Goal: Find specific page/section: Find specific page/section

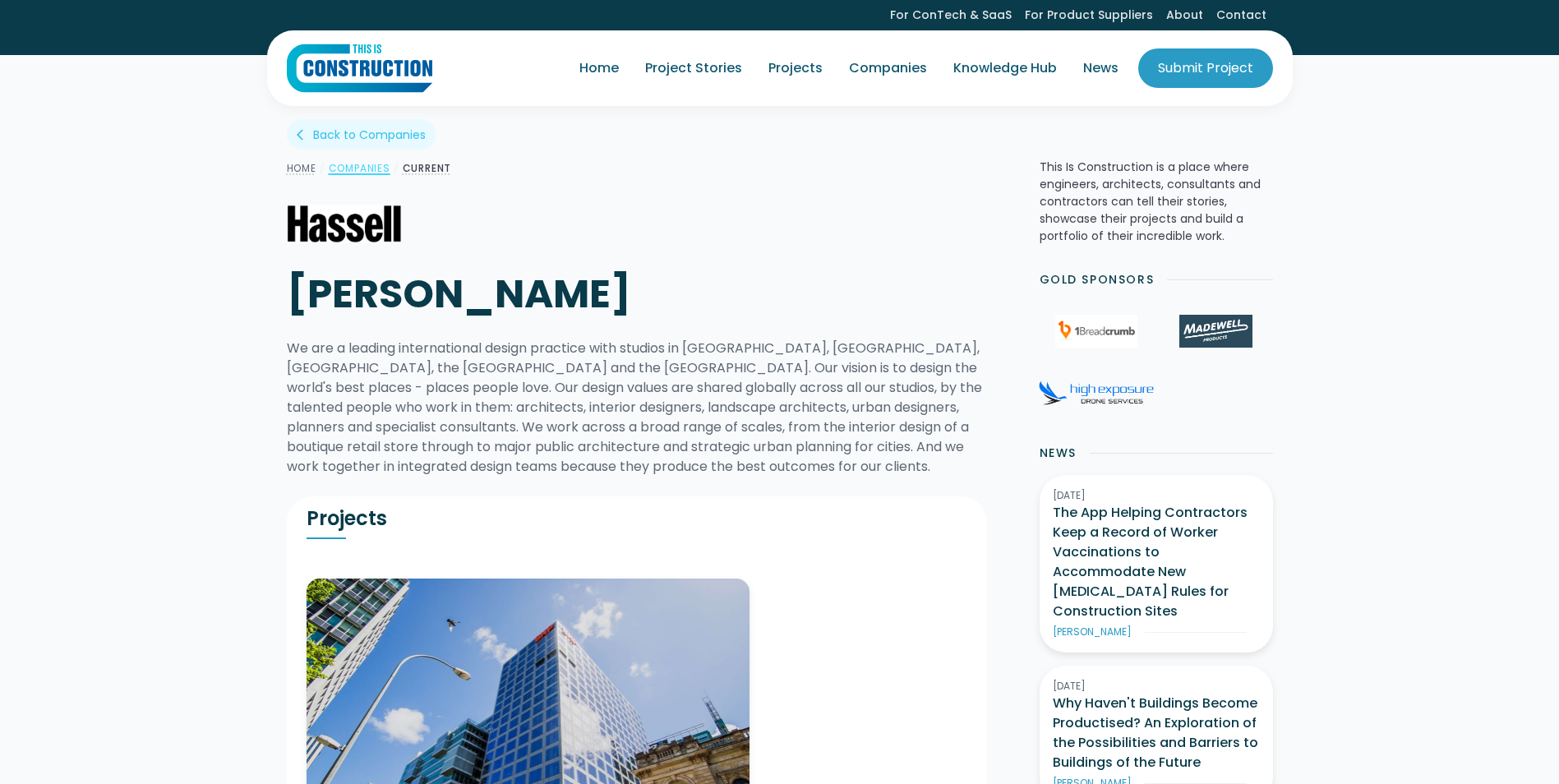
click at [372, 170] on link "Companies" at bounding box center [360, 168] width 62 height 14
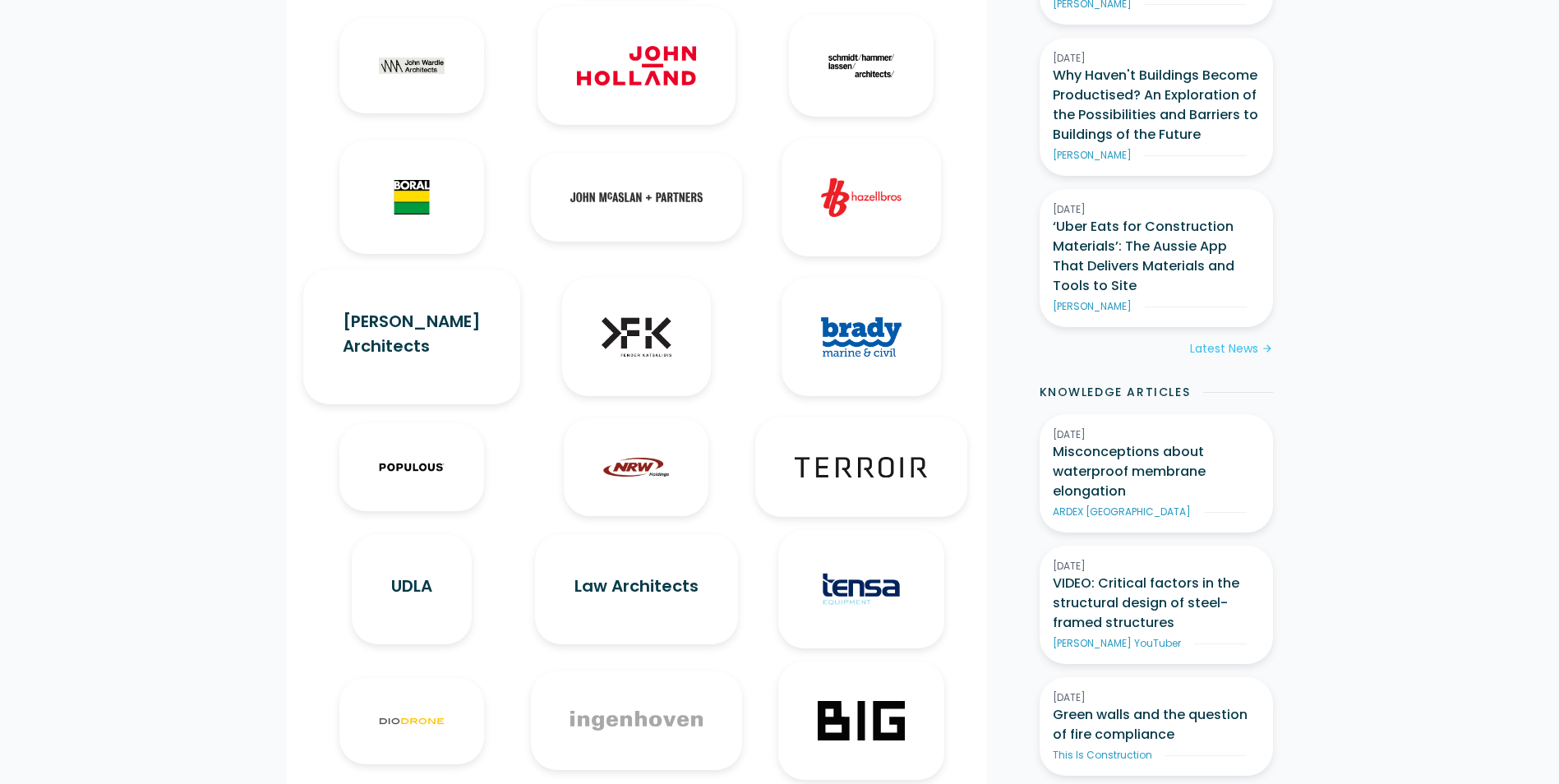
scroll to position [740, 0]
